Goal: Check status: Check status

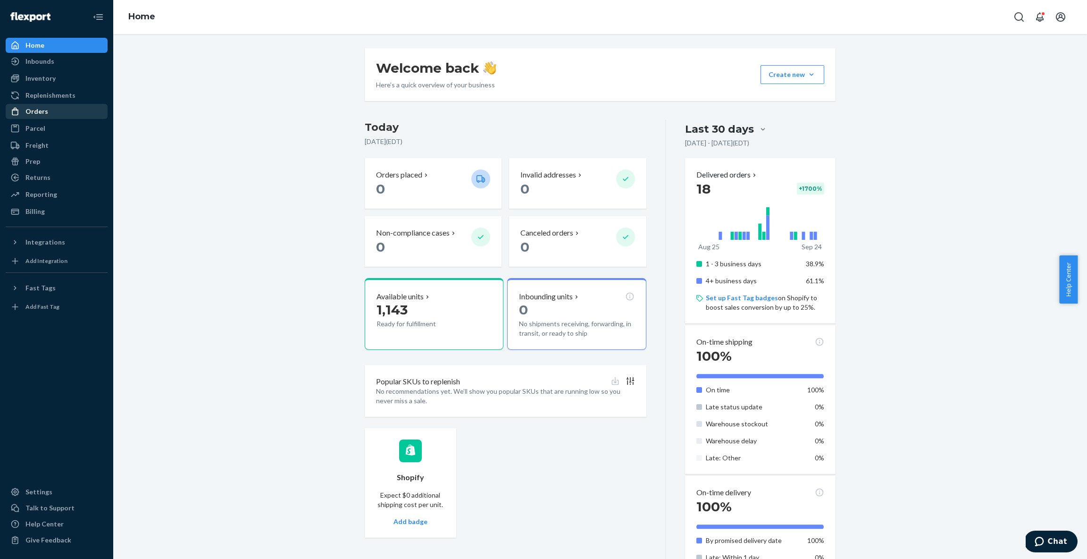
click at [41, 115] on div "Orders" at bounding box center [36, 111] width 23 height 9
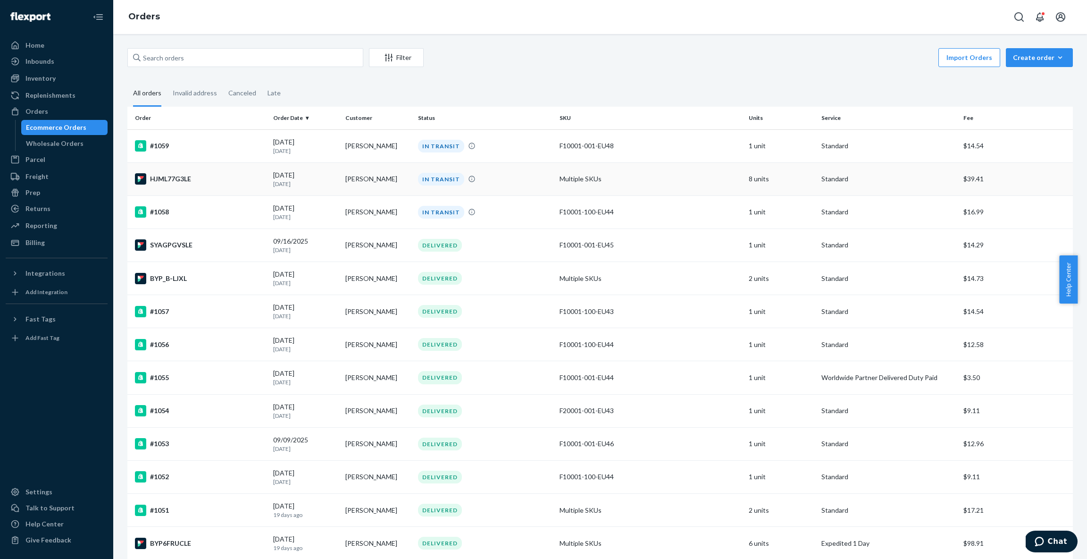
click at [493, 183] on div "IN TRANSIT" at bounding box center [485, 179] width 138 height 13
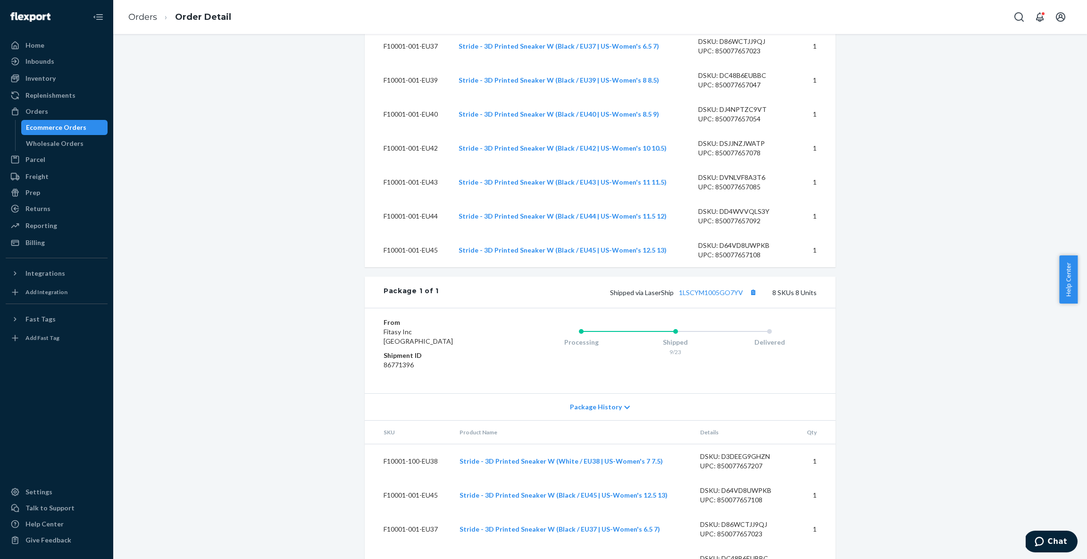
scroll to position [386, 0]
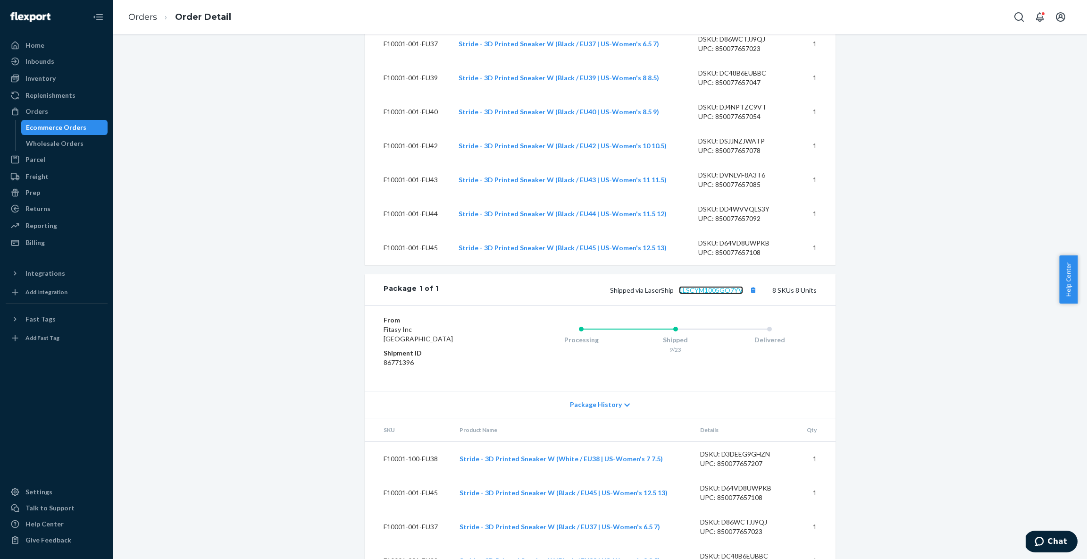
click at [703, 294] on link "1LSCYM1005GO7YV" at bounding box center [711, 290] width 64 height 8
click at [42, 110] on div "Orders" at bounding box center [36, 111] width 23 height 9
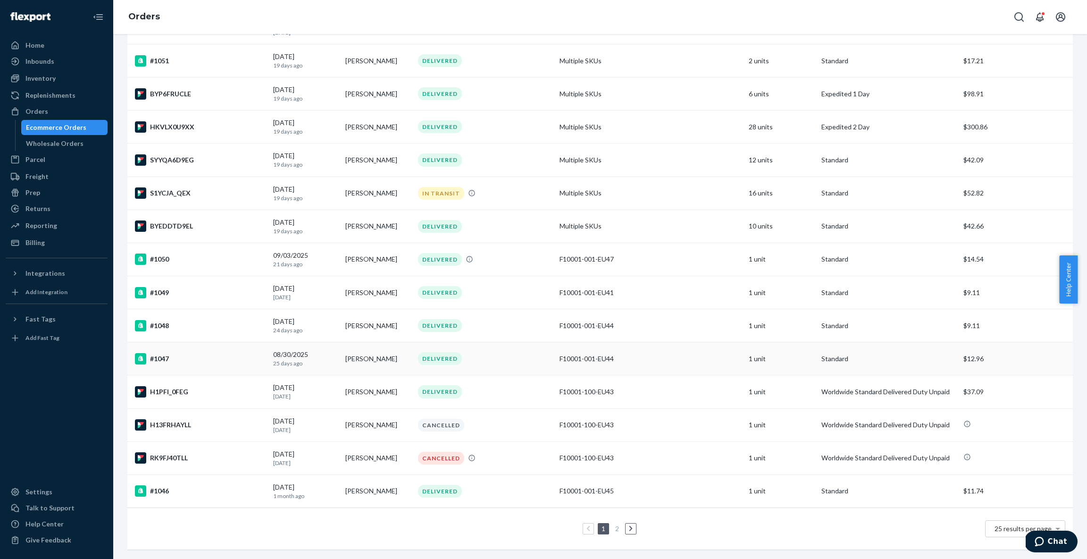
scroll to position [454, 0]
click at [629, 525] on icon at bounding box center [631, 528] width 4 height 7
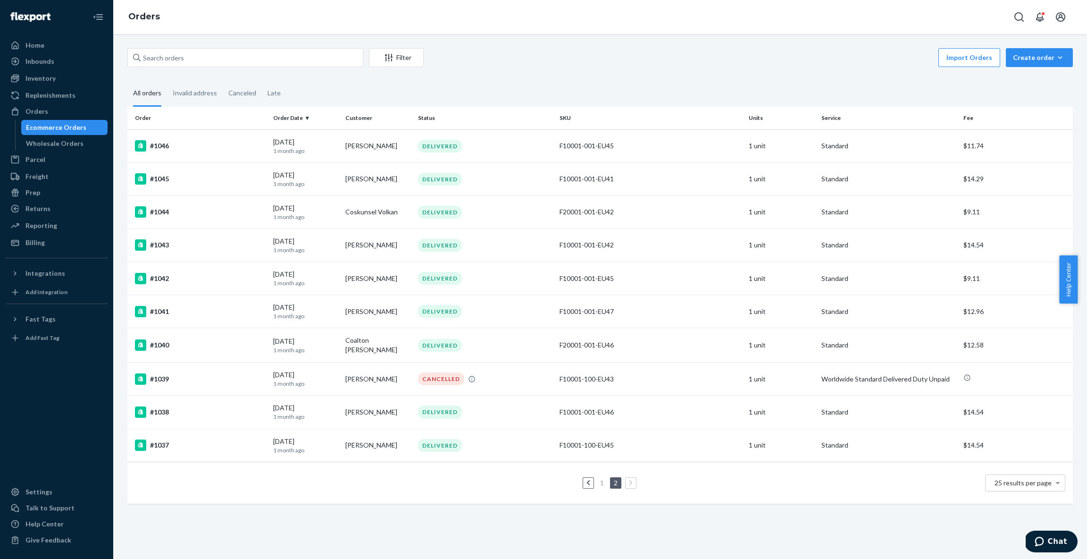
click at [586, 479] on link at bounding box center [588, 482] width 10 height 11
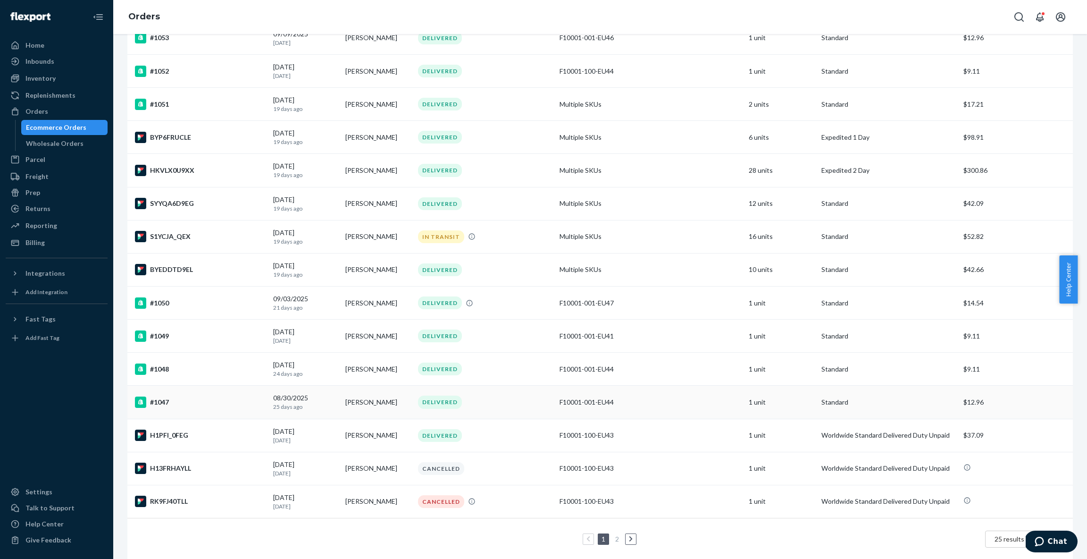
scroll to position [454, 0]
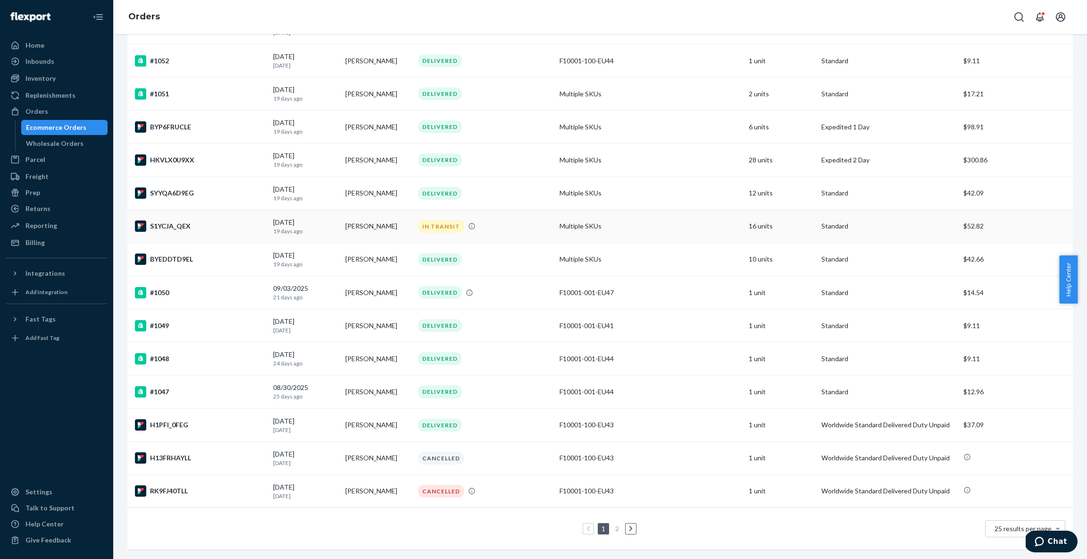
click at [479, 220] on div "IN TRANSIT" at bounding box center [485, 226] width 138 height 13
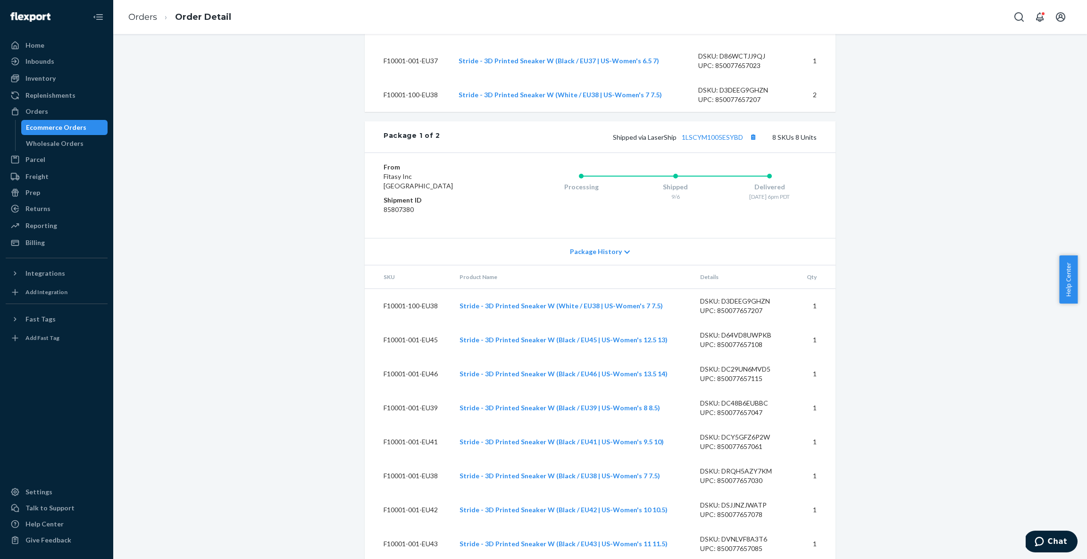
scroll to position [710, 0]
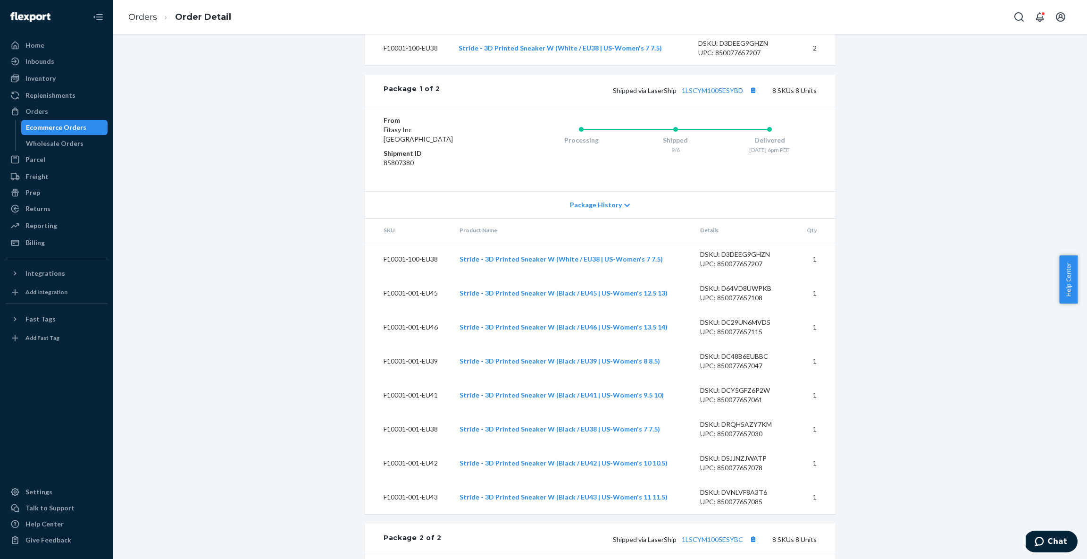
click at [624, 209] on icon at bounding box center [627, 205] width 6 height 7
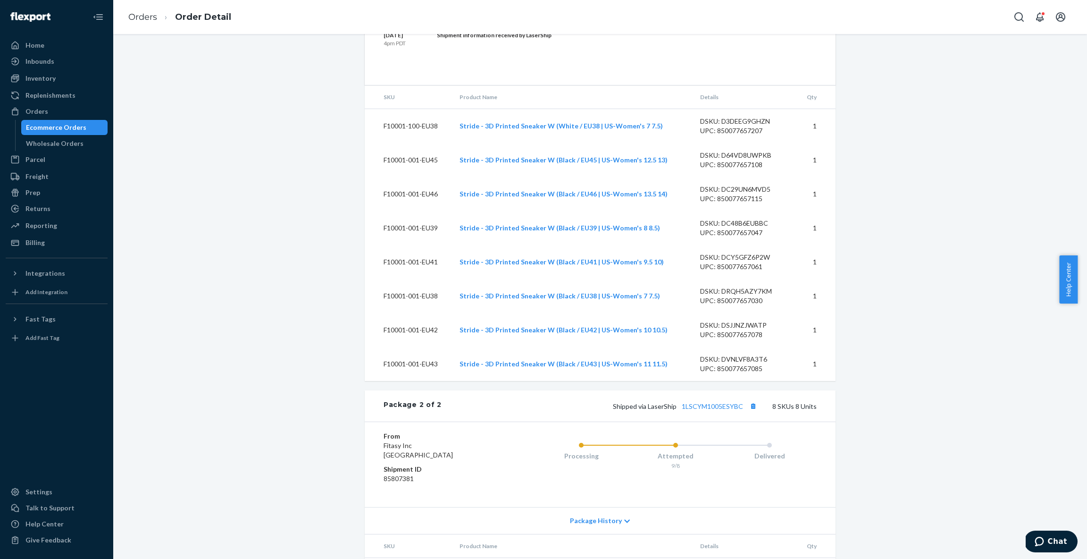
scroll to position [1539, 0]
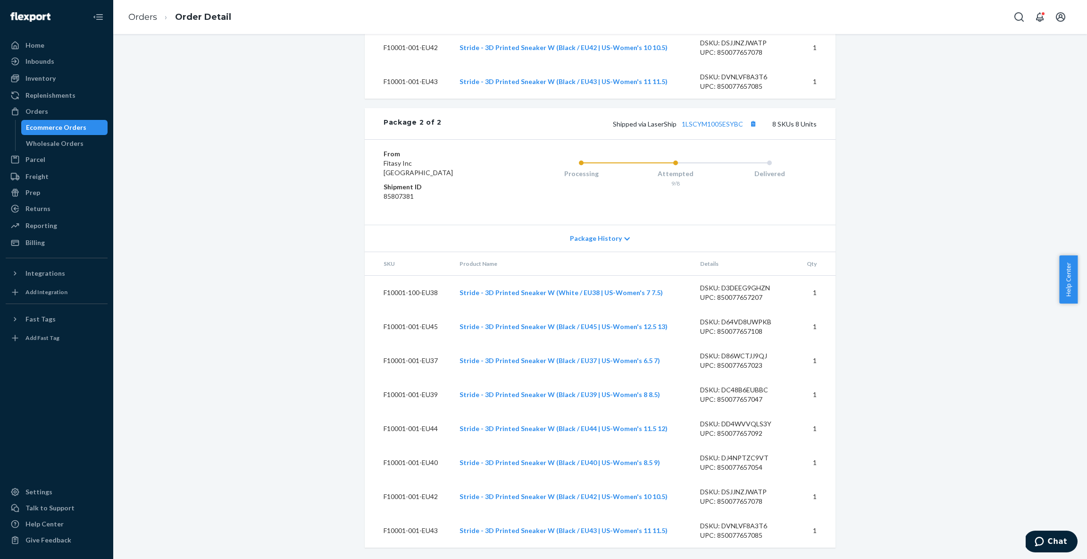
click at [624, 239] on icon at bounding box center [627, 239] width 6 height 7
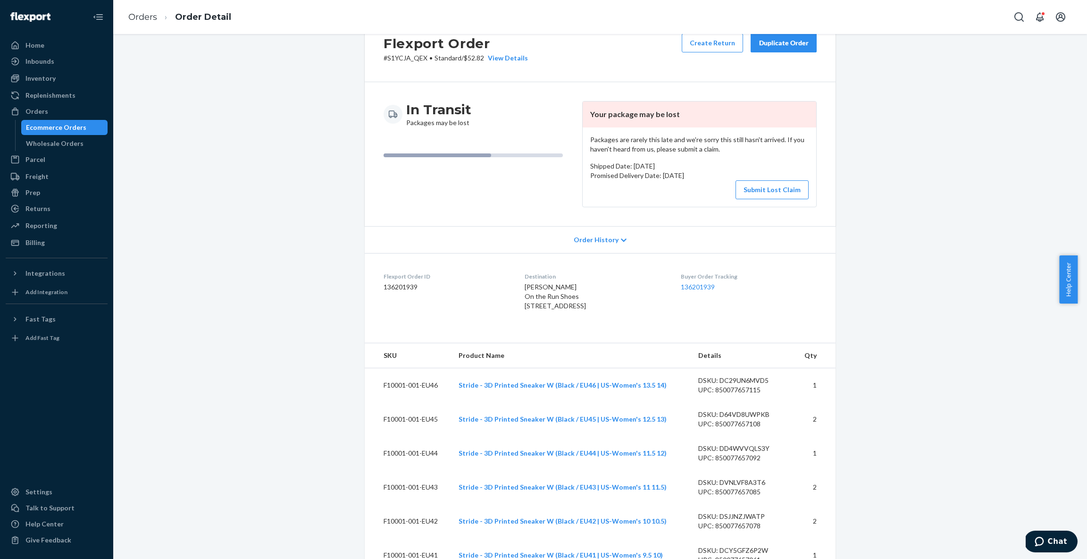
scroll to position [1, 0]
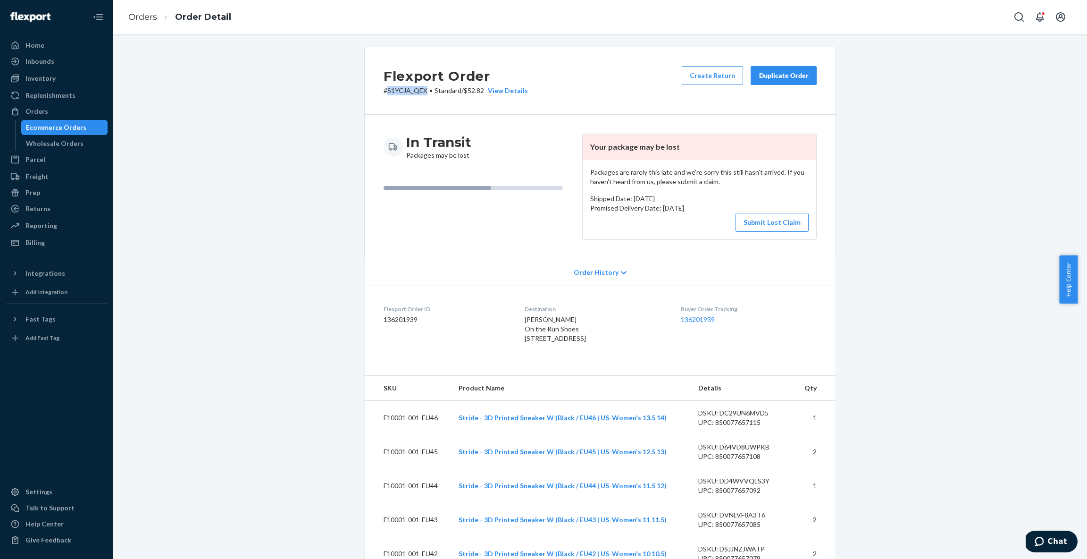
drag, startPoint x: 424, startPoint y: 89, endPoint x: 383, endPoint y: 89, distance: 41.1
click at [384, 89] on p "# S1YCJA_QEX • Standard / $52.82 View Details" at bounding box center [456, 90] width 144 height 9
copy p "S1YCJA_QEX"
